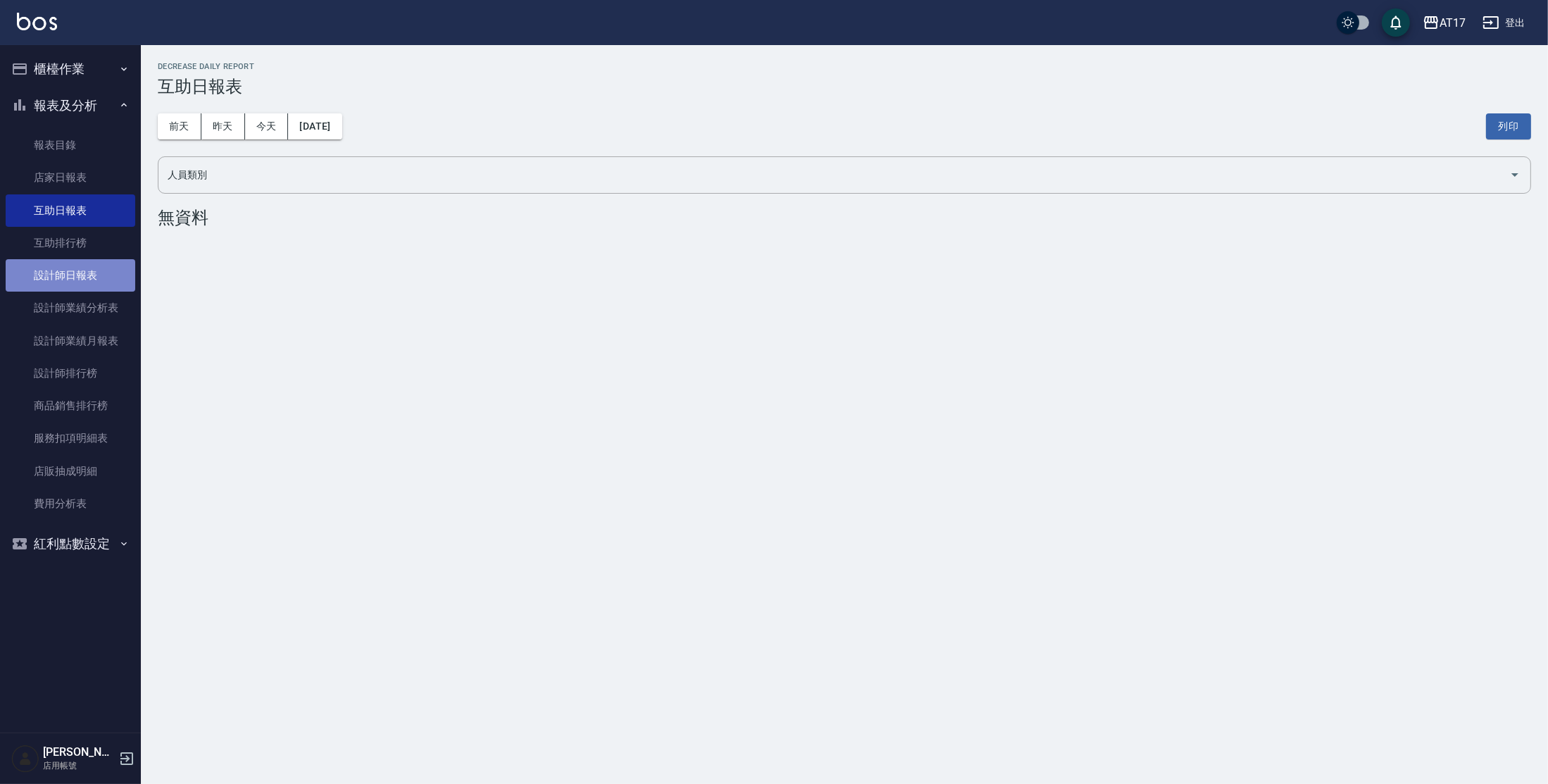
click at [111, 279] on link "設計師日報表" at bounding box center [71, 275] width 130 height 32
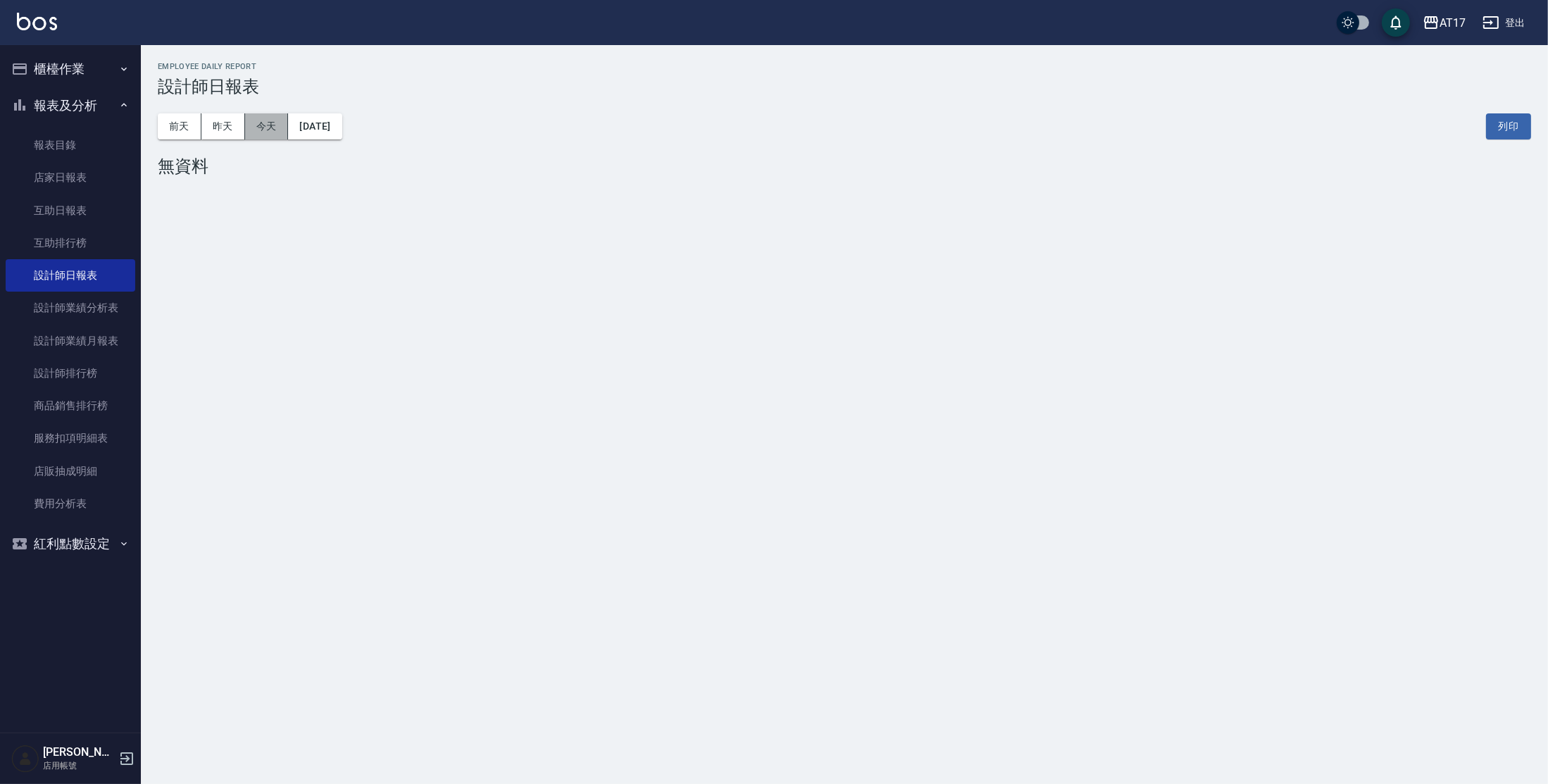
click at [255, 124] on button "今天" at bounding box center [267, 126] width 44 height 26
click at [215, 131] on button "昨天" at bounding box center [223, 126] width 44 height 26
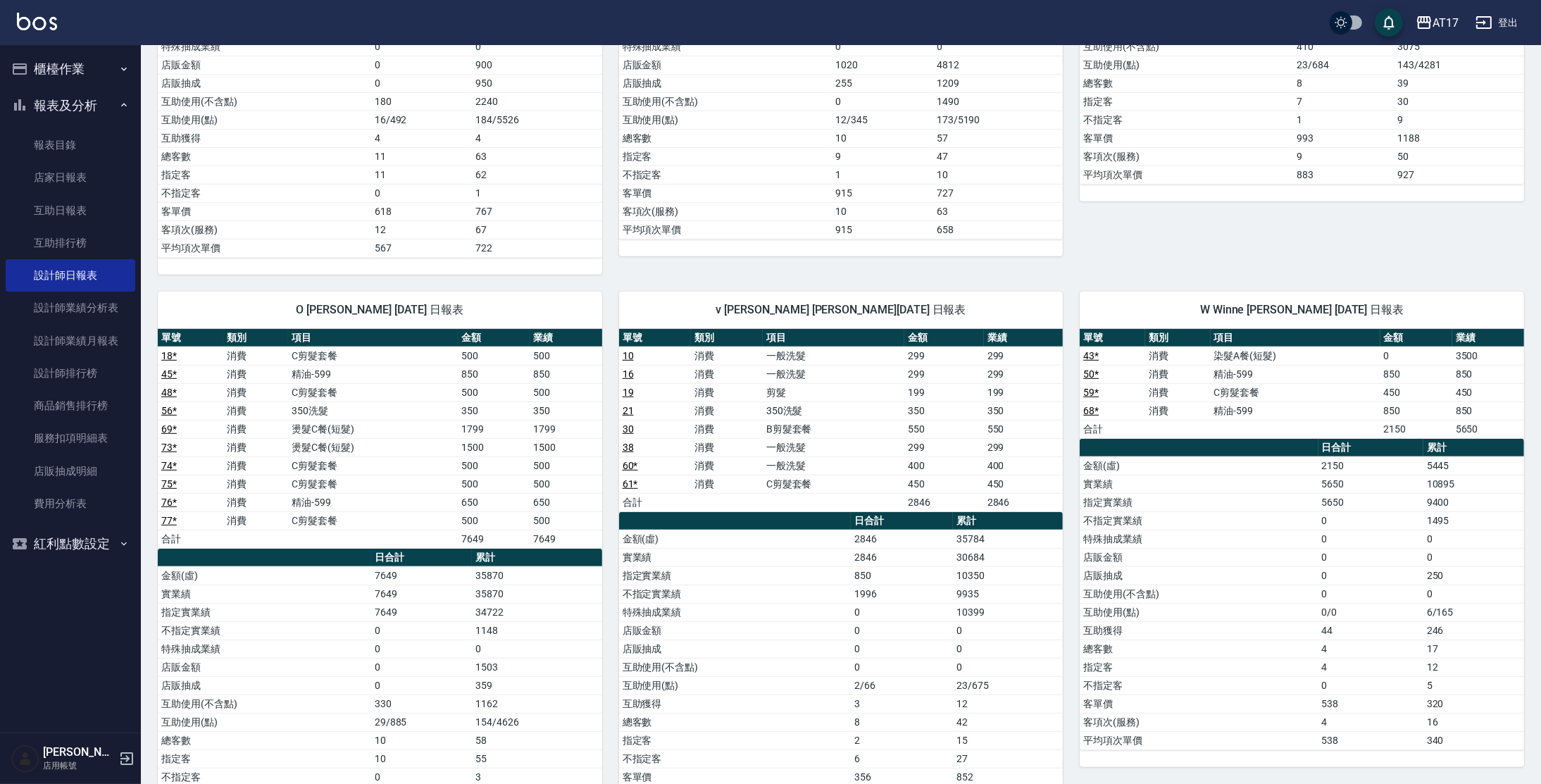
scroll to position [1204, 0]
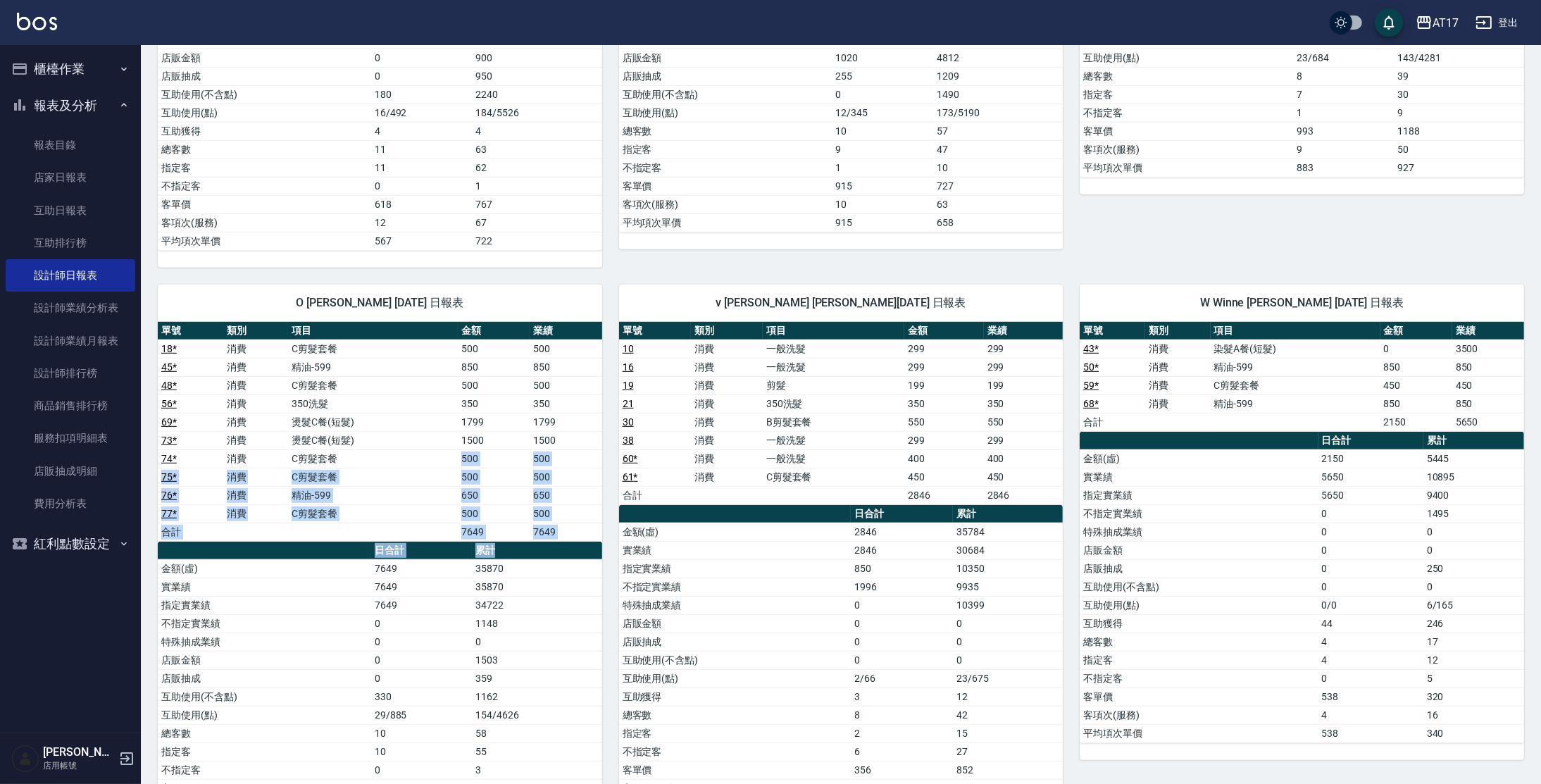
drag, startPoint x: 561, startPoint y: 539, endPoint x: 425, endPoint y: 437, distance: 170.0
click at [428, 439] on div "單號 類別 項目 金額 業績 18 * 消費 C剪髮套餐 500 500 45 * 消費 精油-599 850 850 48 * 消費 C剪髮套餐 500 5…" at bounding box center [380, 578] width 444 height 512
click at [421, 435] on td "燙髮C餐(短髮)" at bounding box center [373, 440] width 170 height 18
drag, startPoint x: 440, startPoint y: 508, endPoint x: 501, endPoint y: 581, distance: 95.1
click at [500, 581] on div "單號 類別 項目 金額 業績 18 * 消費 C剪髮套餐 500 500 45 * 消費 精油-599 850 850 48 * 消費 C剪髮套餐 500 5…" at bounding box center [380, 578] width 444 height 512
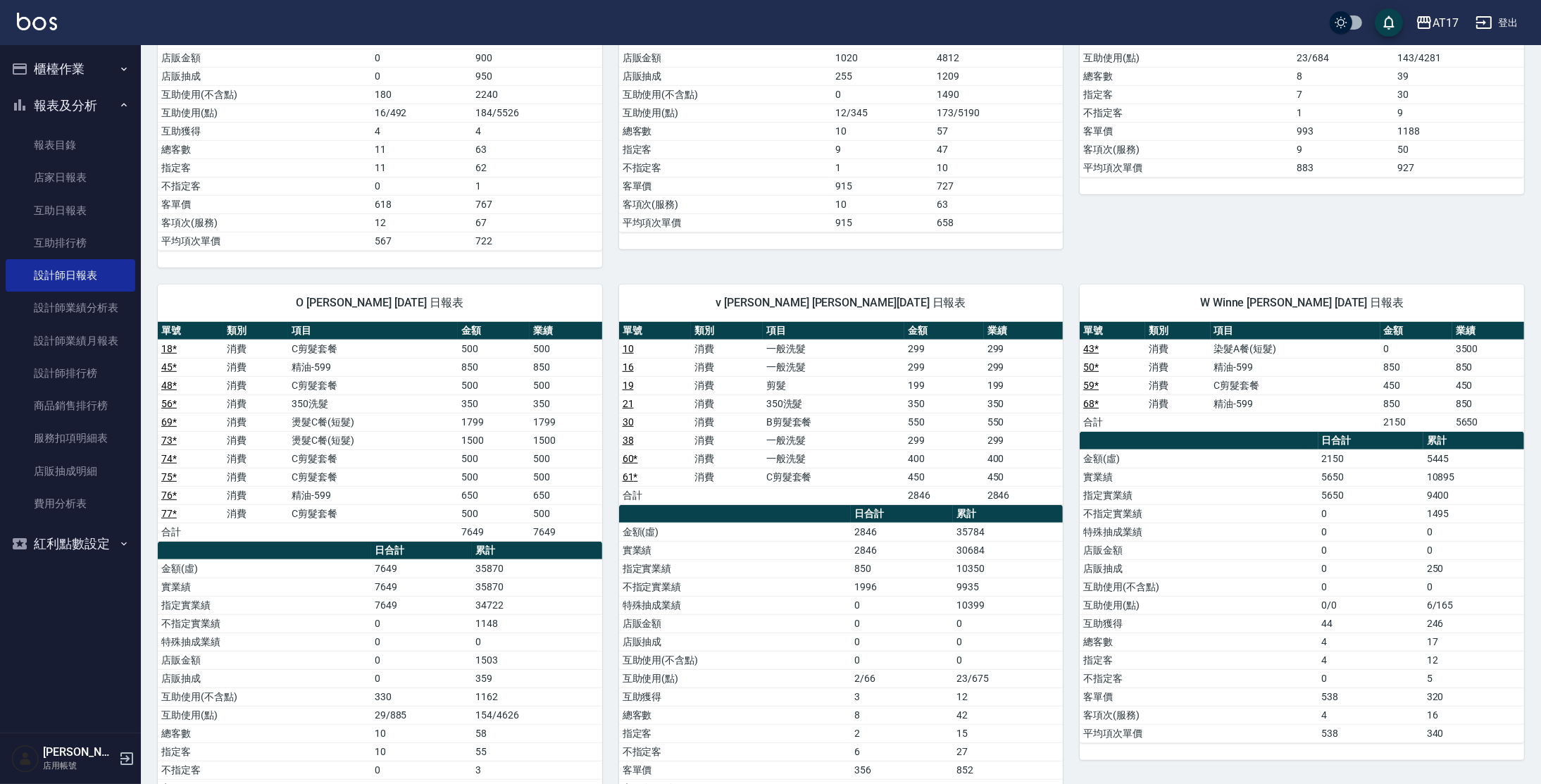
click at [527, 614] on td "1148" at bounding box center [536, 623] width 130 height 18
drag, startPoint x: 566, startPoint y: 722, endPoint x: 523, endPoint y: 695, distance: 50.8
click at [523, 695] on tbody "金額(虛) 7649 35870 實業績 7649 35870 指定實業績 7649 34722 不指定實業績 0 1148 特殊抽成業績 0 0 店販金額 …" at bounding box center [380, 696] width 444 height 275
click at [524, 688] on td "1162" at bounding box center [536, 696] width 130 height 18
drag, startPoint x: 522, startPoint y: 659, endPoint x: 512, endPoint y: 657, distance: 10.2
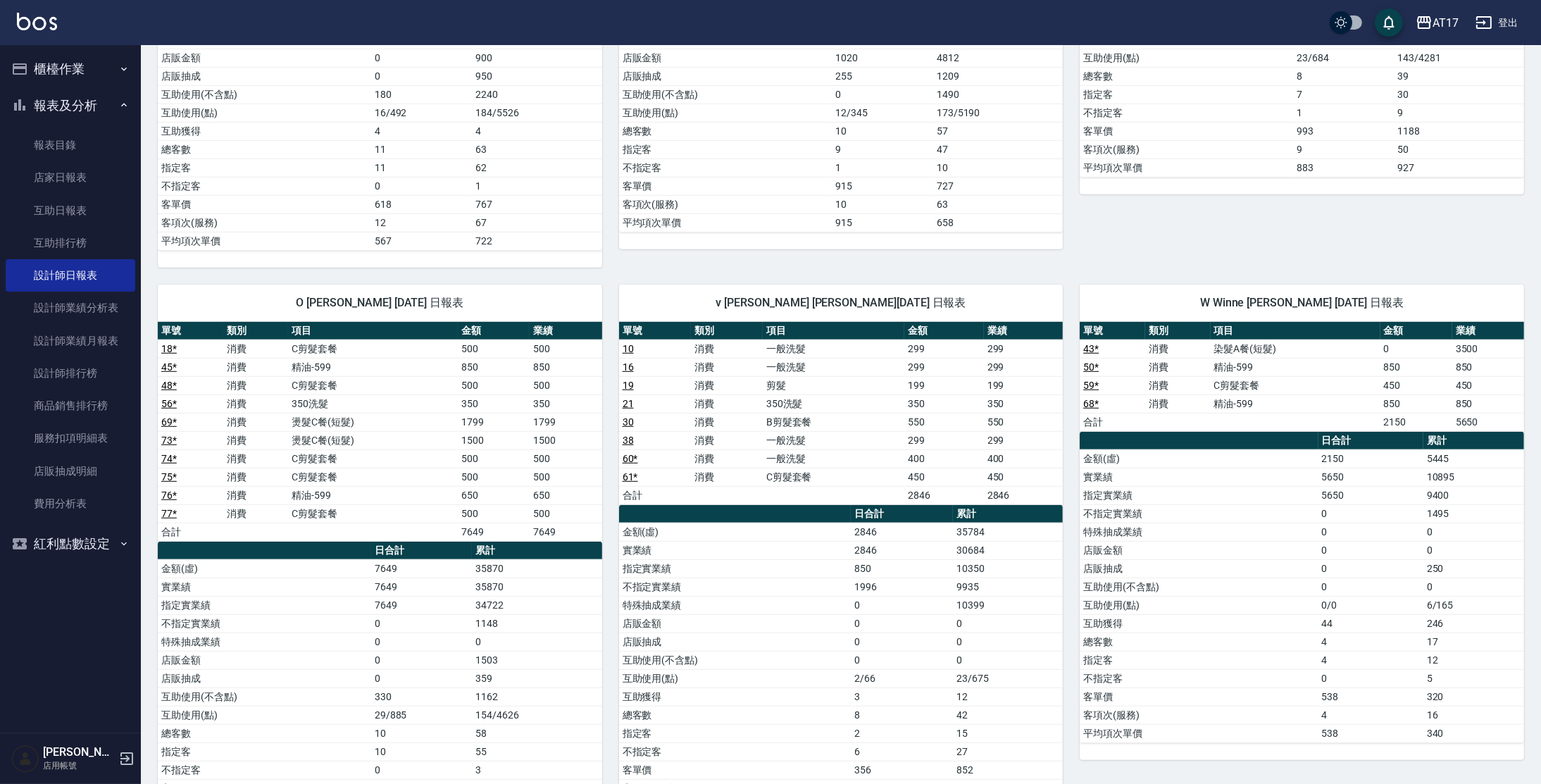
click at [512, 657] on td "1503" at bounding box center [536, 659] width 130 height 18
click at [519, 695] on td "1162" at bounding box center [536, 696] width 130 height 18
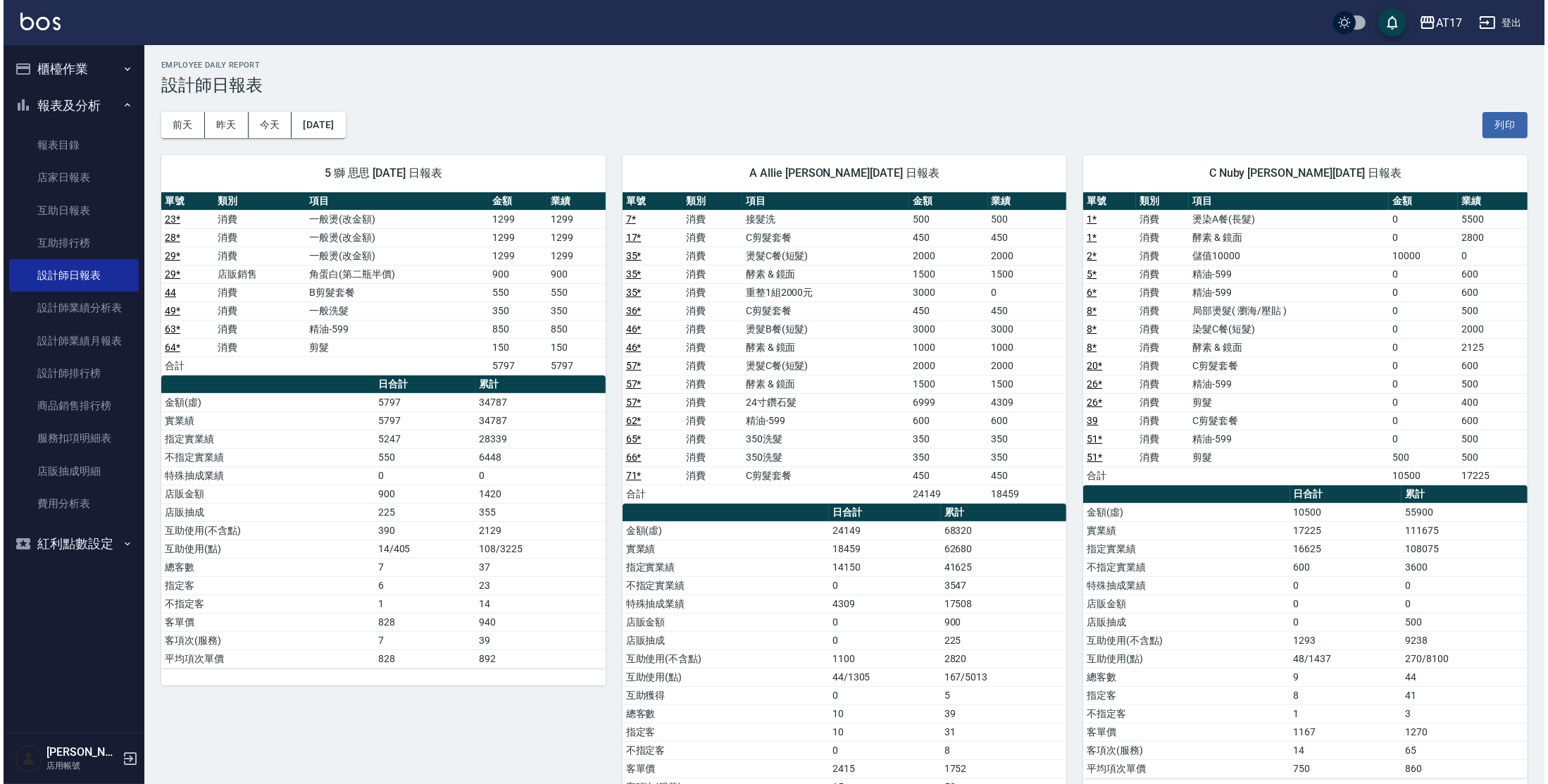
scroll to position [0, 0]
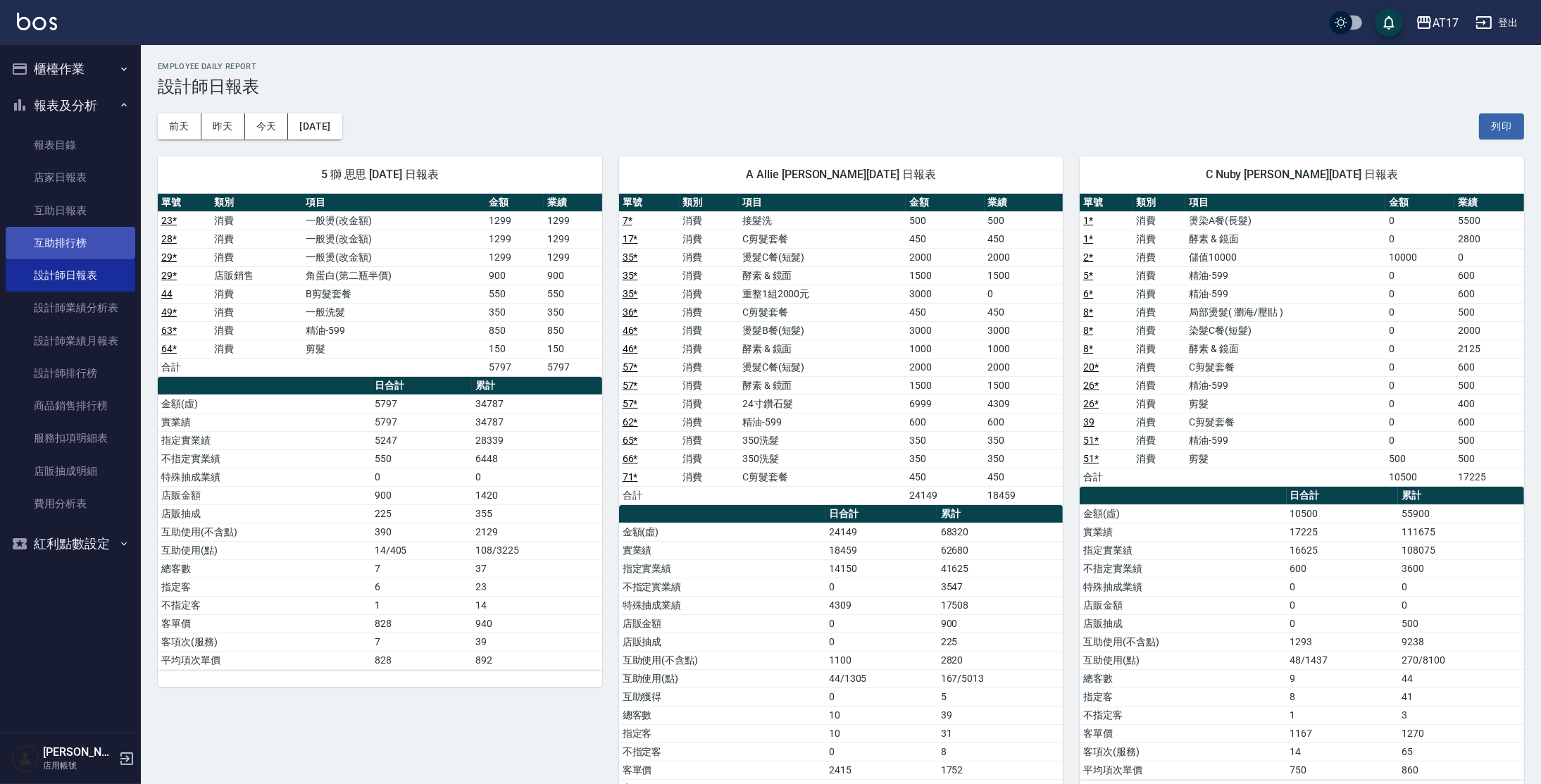
click at [102, 241] on link "互助排行榜" at bounding box center [71, 242] width 130 height 32
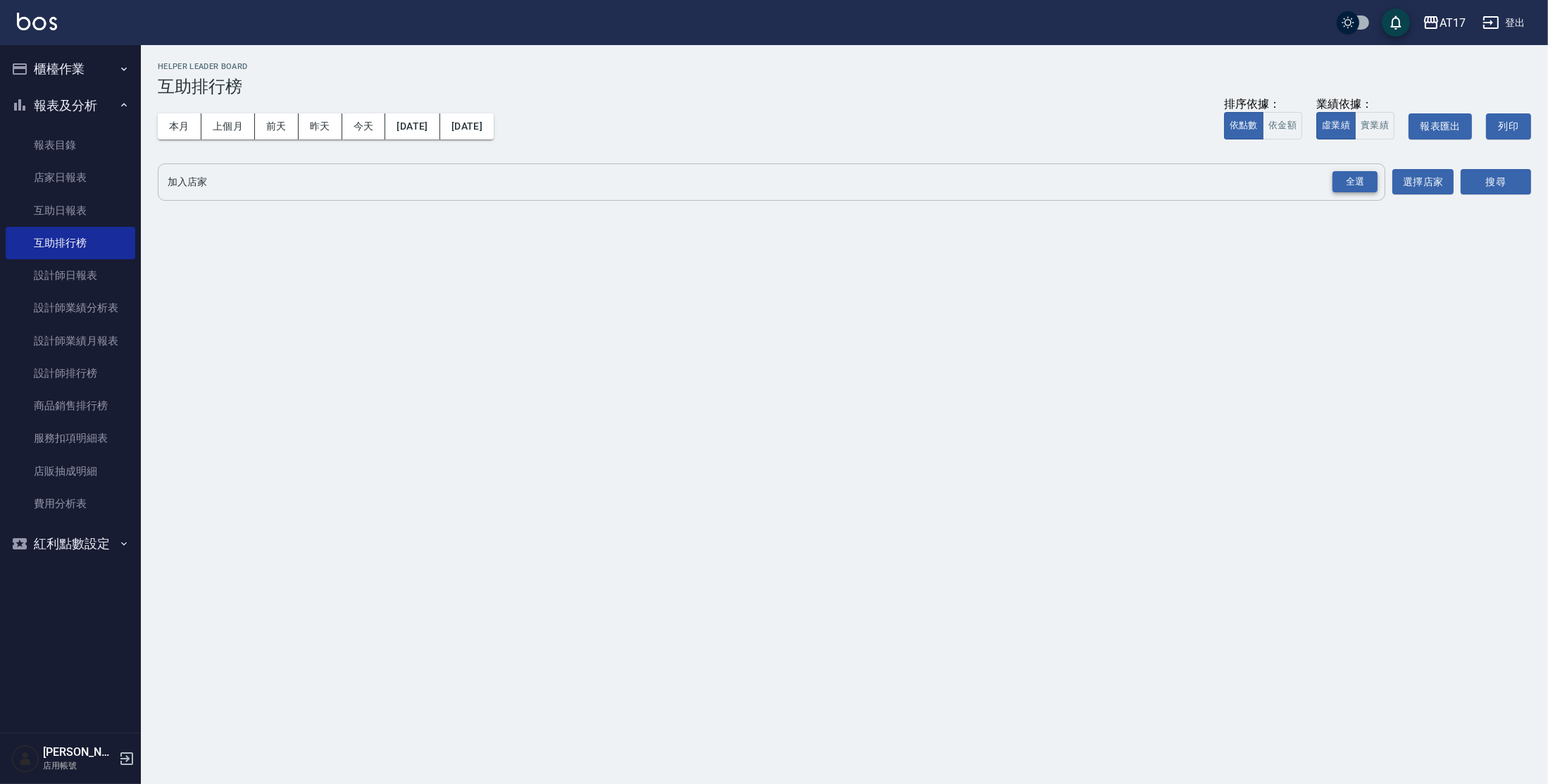
click at [1361, 184] on div "全選" at bounding box center [1355, 182] width 45 height 22
click at [1504, 175] on button "搜尋" at bounding box center [1496, 182] width 71 height 26
